Goal: Information Seeking & Learning: Understand process/instructions

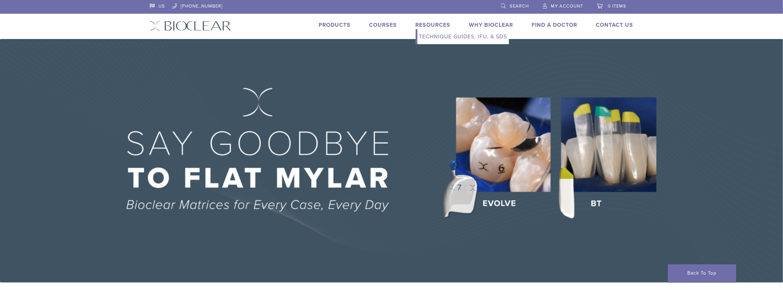
click at [432, 24] on link "Resources" at bounding box center [433, 25] width 35 height 7
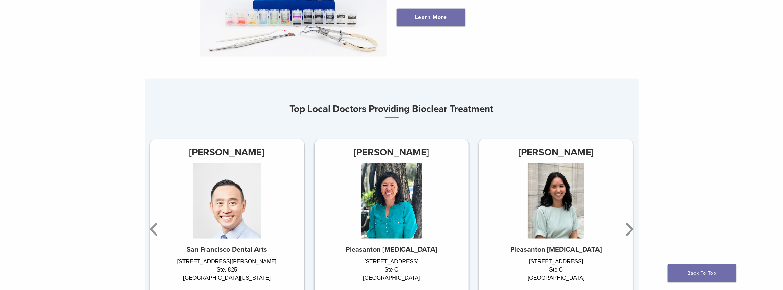
scroll to position [389, 0]
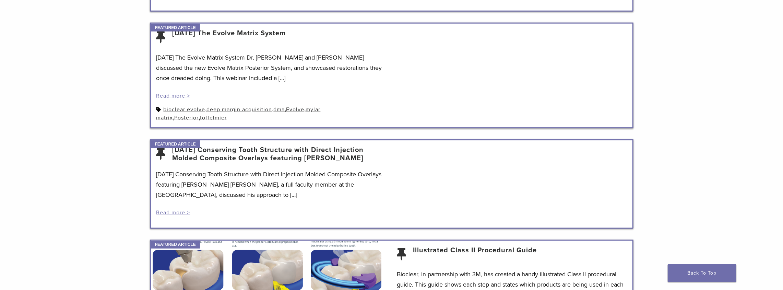
scroll to position [389, 0]
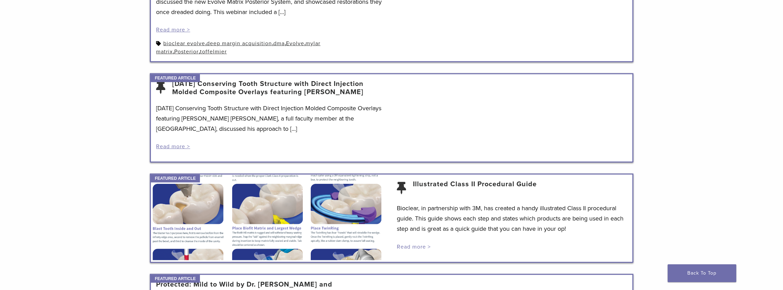
click at [423, 248] on link "Read more >" at bounding box center [414, 247] width 34 height 7
click at [304, 222] on div at bounding box center [271, 218] width 241 height 86
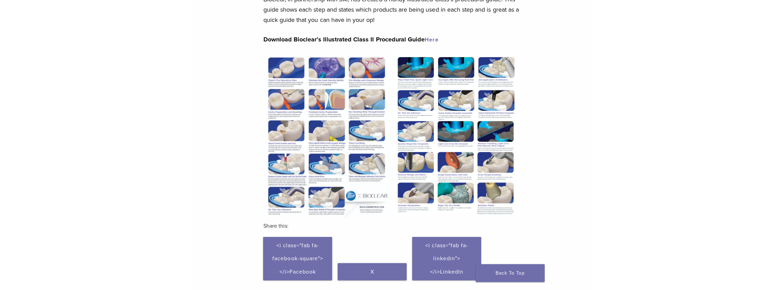
scroll to position [91, 0]
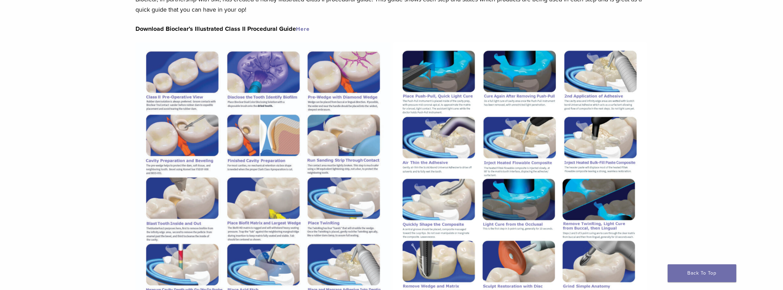
click at [110, 48] on div "Section builder not enabled for post $post_id The Bioclear Class II Illustrativ…" at bounding box center [391, 237] width 783 height 555
